Goal: Task Accomplishment & Management: Use online tool/utility

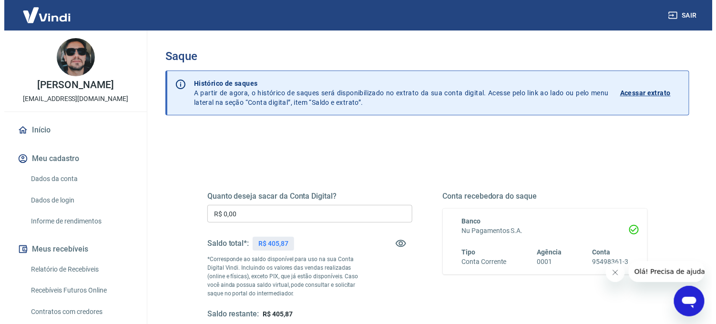
scroll to position [53, 0]
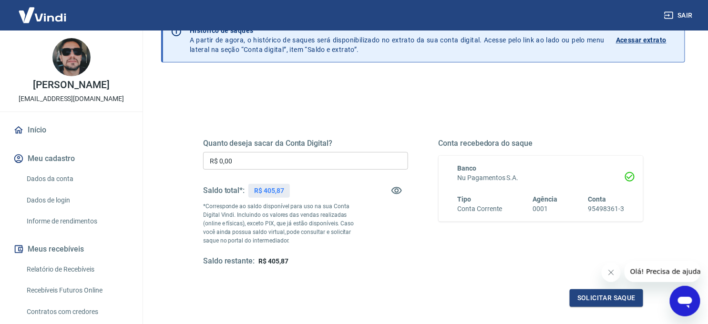
click at [250, 161] on input "R$ 0,00" at bounding box center [305, 161] width 205 height 18
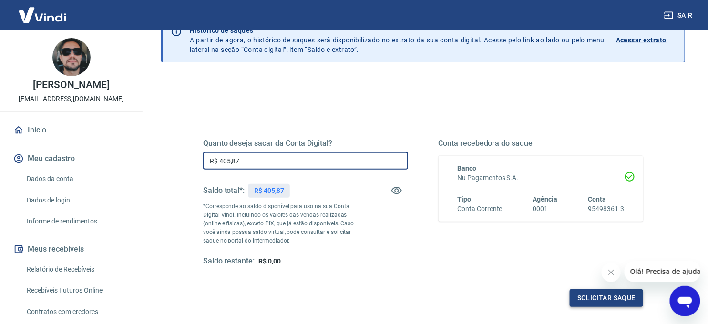
type input "R$ 405,87"
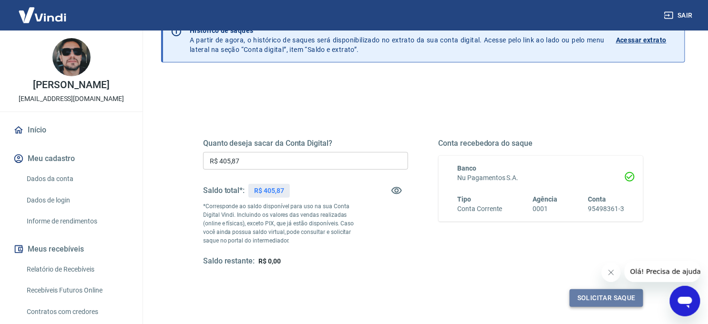
click at [589, 297] on button "Solicitar saque" at bounding box center [606, 299] width 73 height 18
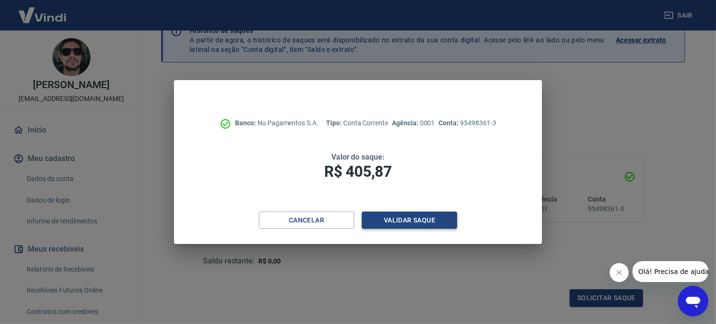
click at [411, 220] on button "Validar saque" at bounding box center [409, 221] width 95 height 18
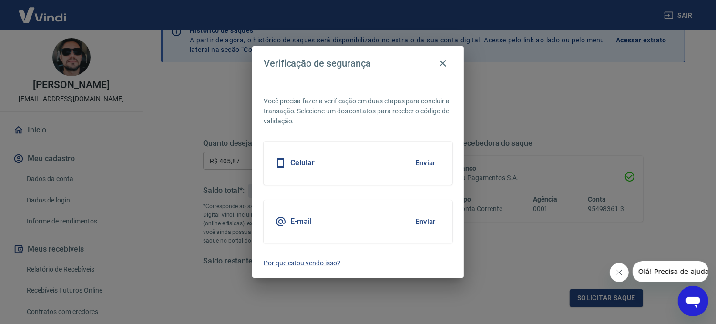
click at [423, 225] on button "Enviar" at bounding box center [425, 222] width 31 height 20
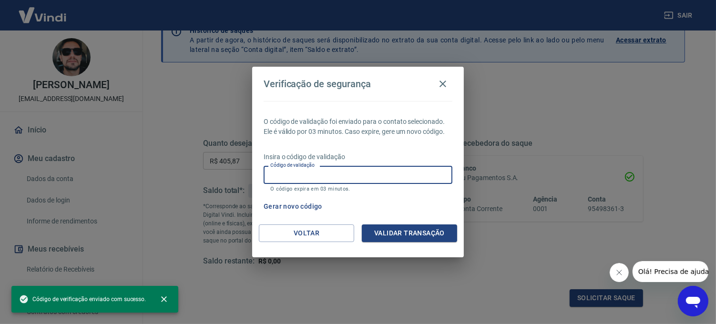
click at [333, 179] on input "Código de validação" at bounding box center [358, 175] width 189 height 18
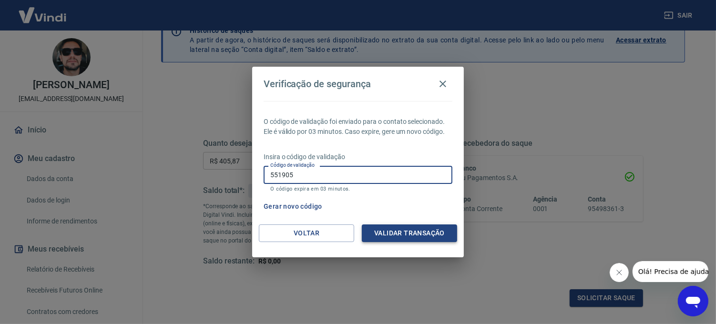
type input "551905"
click at [377, 228] on button "Validar transação" at bounding box center [409, 234] width 95 height 18
